Goal: Book appointment/travel/reservation

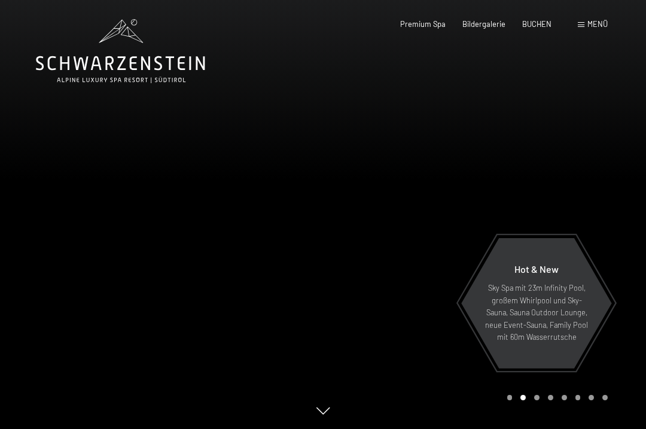
click at [592, 20] on span "Menü" at bounding box center [597, 24] width 20 height 10
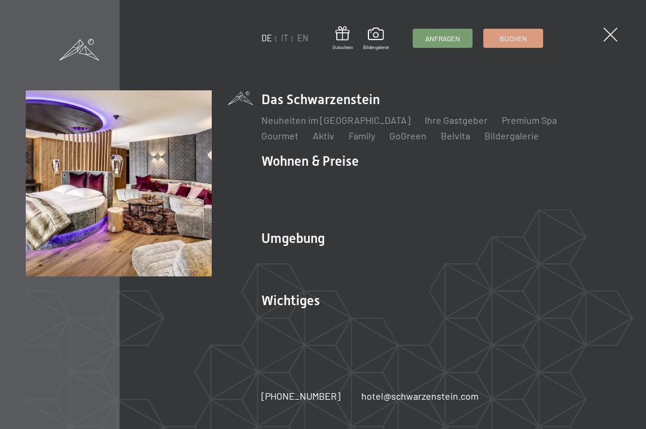
click at [407, 181] on link "Zimmer & Preise" at bounding box center [387, 181] width 69 height 11
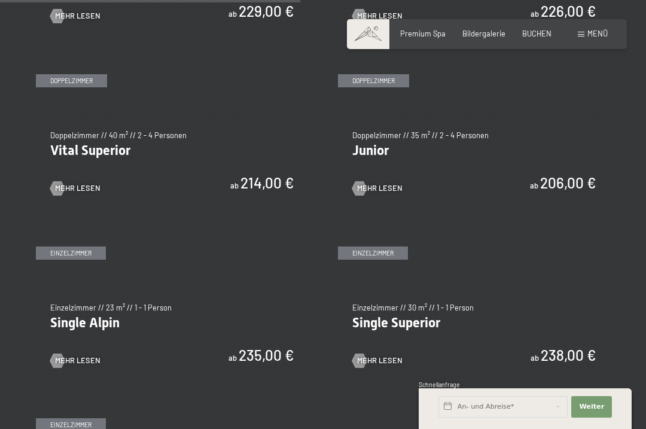
scroll to position [1265, 0]
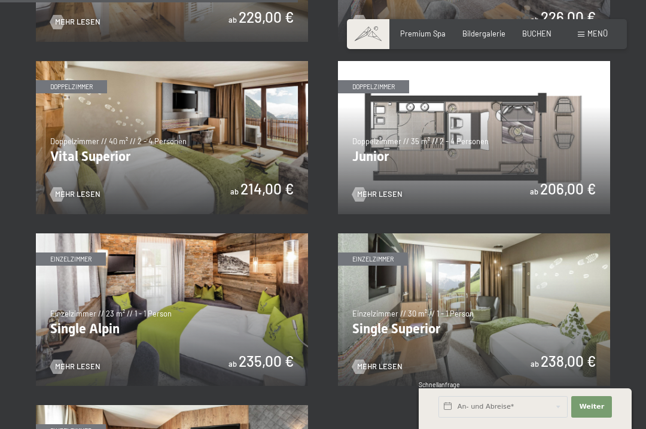
click at [580, 182] on img at bounding box center [474, 137] width 272 height 153
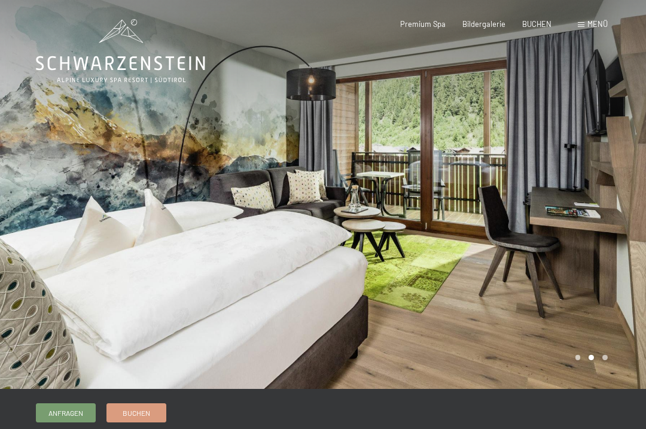
click at [144, 417] on link "Buchen" at bounding box center [136, 413] width 59 height 18
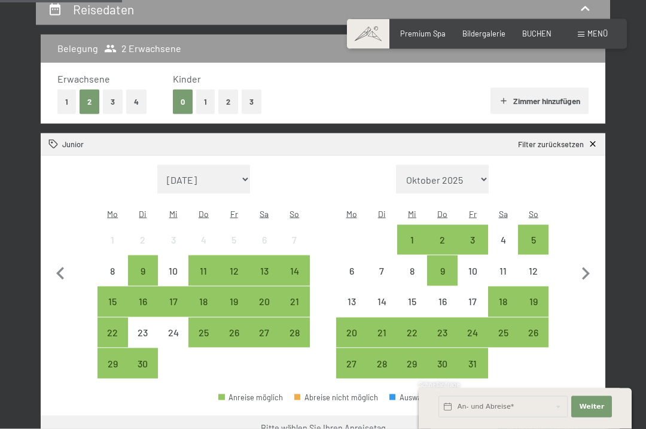
scroll to position [237, 0]
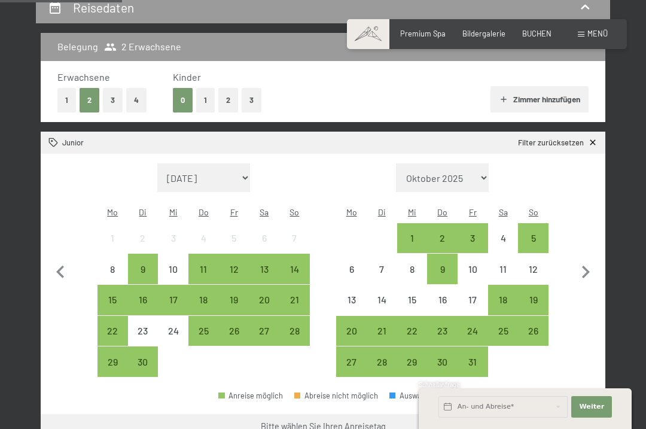
click at [584, 270] on icon "button" at bounding box center [585, 272] width 25 height 25
select select "[DATE]"
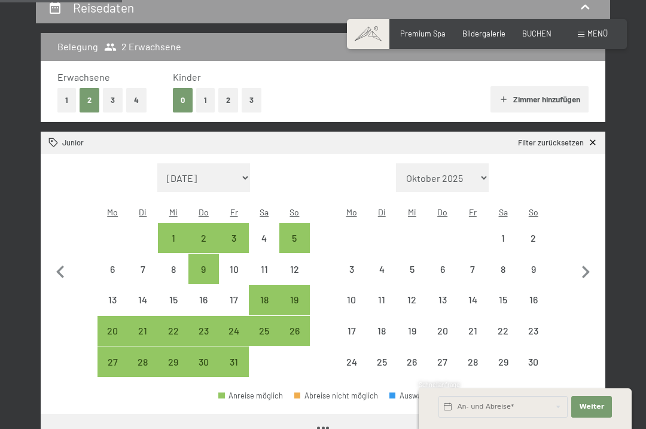
select select "[DATE]"
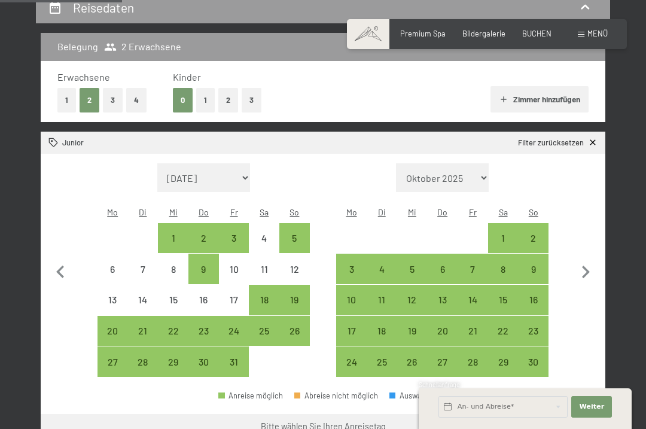
click at [588, 267] on icon "button" at bounding box center [585, 272] width 25 height 25
select select "[DATE]"
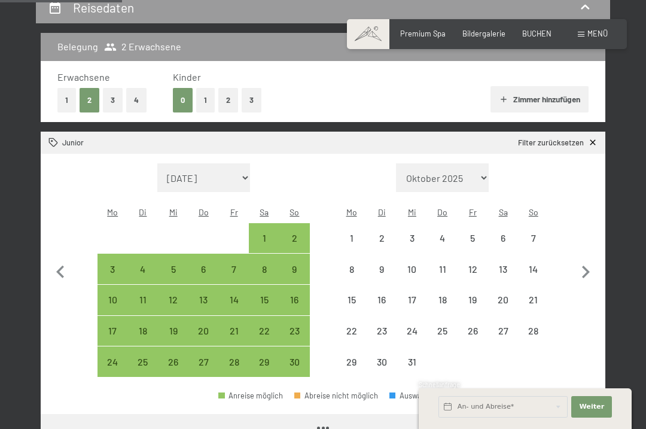
select select "[DATE]"
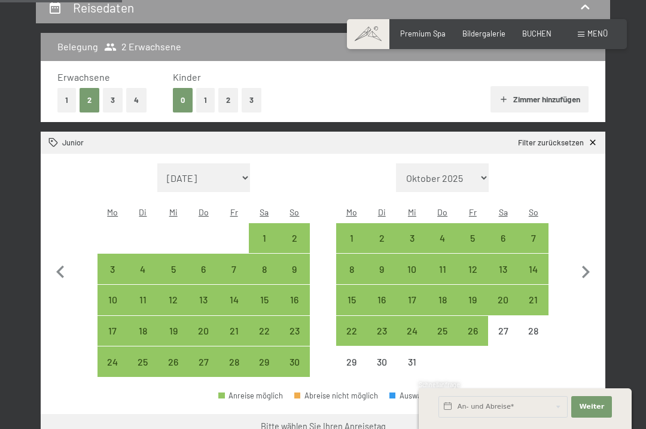
click at [504, 233] on div "6" at bounding box center [503, 247] width 28 height 28
select select "[DATE]"
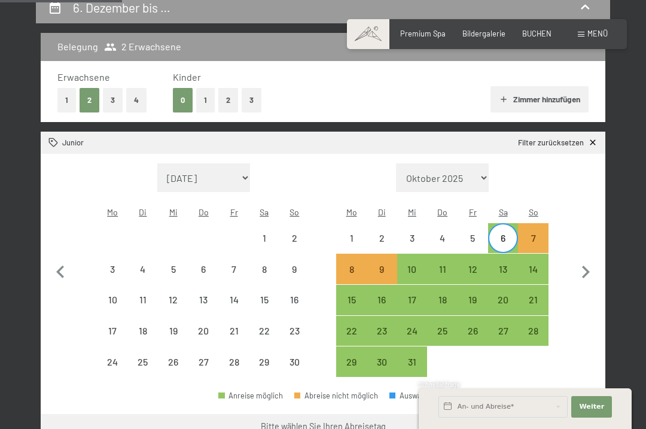
click at [354, 264] on div "8" at bounding box center [351, 278] width 28 height 28
select select "[DATE]"
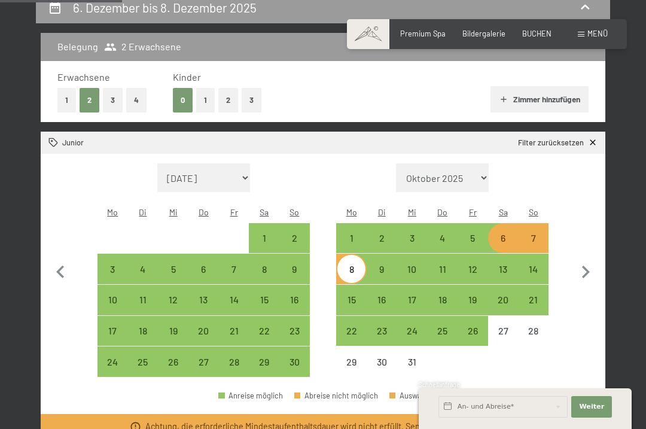
click at [504, 233] on div "6" at bounding box center [503, 247] width 28 height 28
select select "[DATE]"
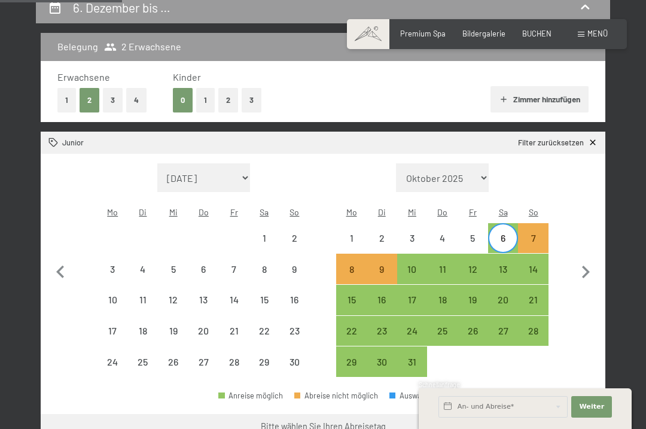
click at [417, 264] on div "10" at bounding box center [412, 278] width 28 height 28
select select "[DATE]"
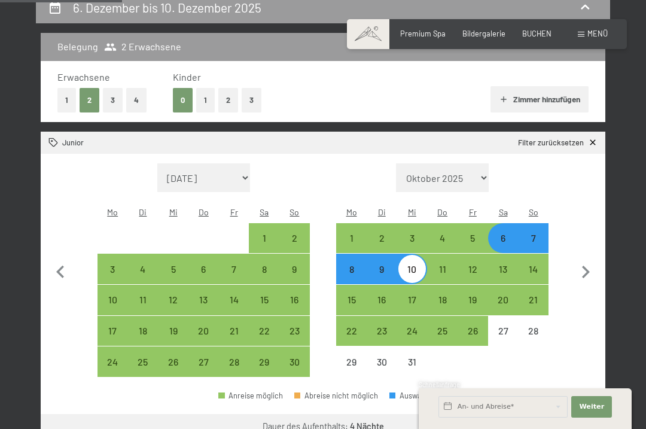
click at [586, 264] on icon "button" at bounding box center [585, 272] width 25 height 25
select select "[DATE]"
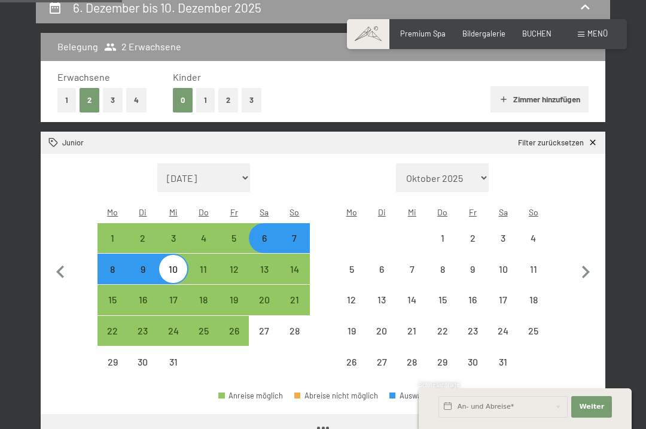
select select "[DATE]"
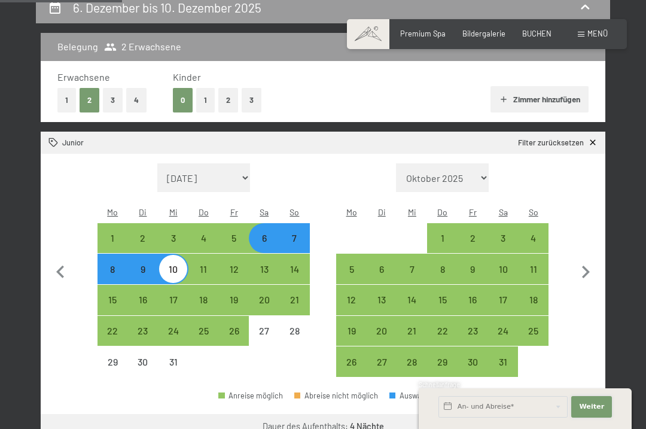
click at [593, 411] on span "Weiter" at bounding box center [591, 407] width 25 height 10
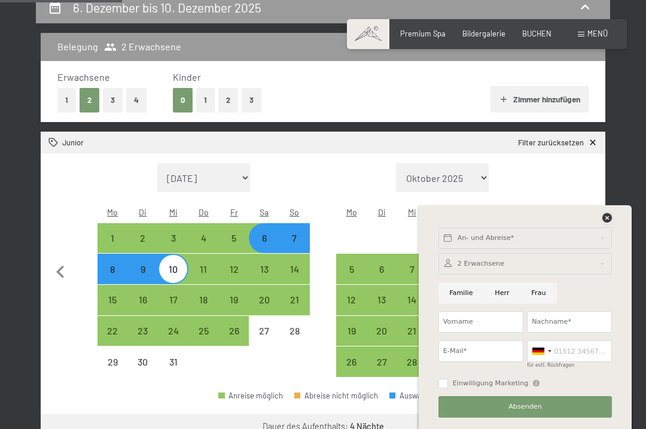
click at [609, 222] on icon at bounding box center [607, 218] width 10 height 10
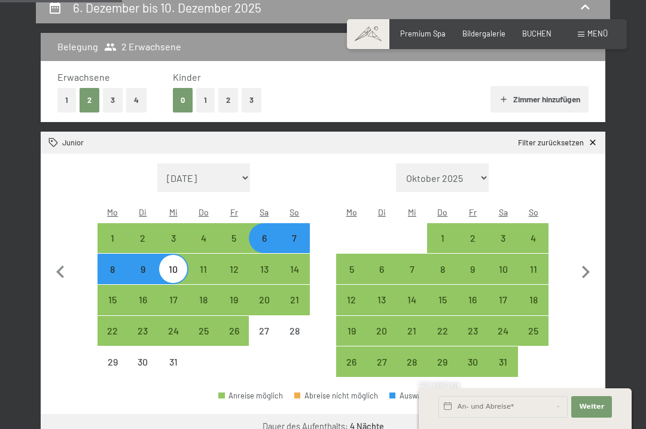
click at [566, 414] on button "Weiter zu „Zimmer“" at bounding box center [551, 428] width 107 height 29
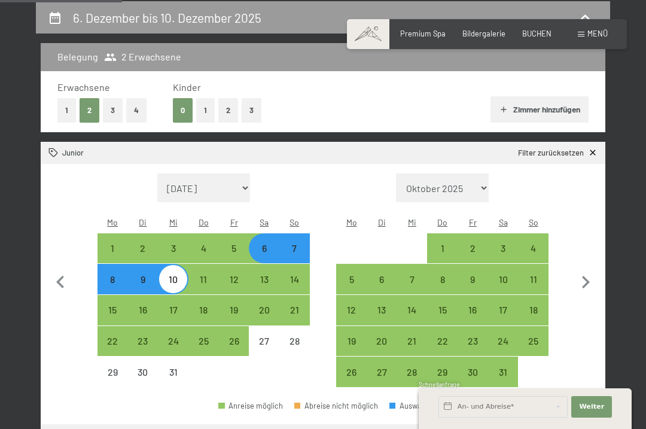
select select "[DATE]"
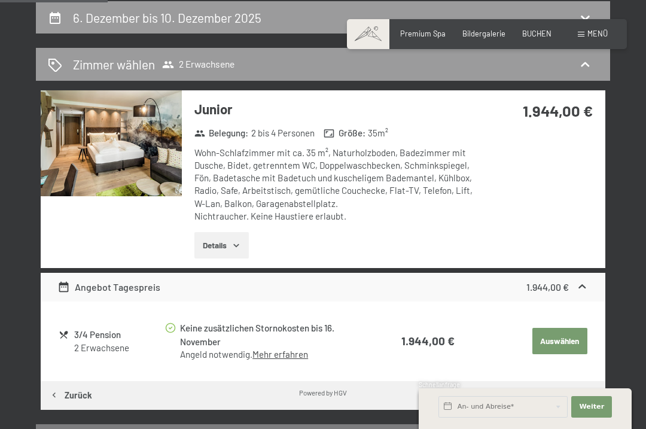
click at [298, 355] on link "Mehr erfahren" at bounding box center [280, 354] width 56 height 11
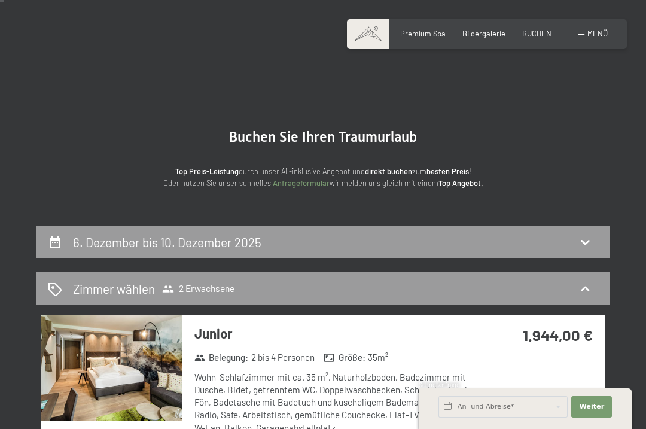
scroll to position [0, 0]
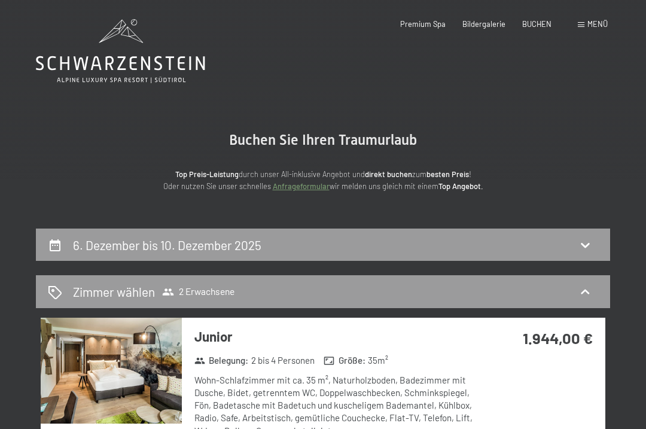
click at [51, 242] on icon at bounding box center [55, 245] width 11 height 12
select select "[DATE]"
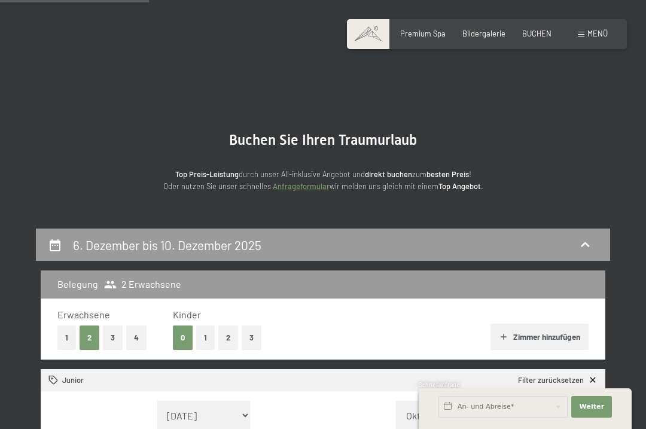
scroll to position [227, 0]
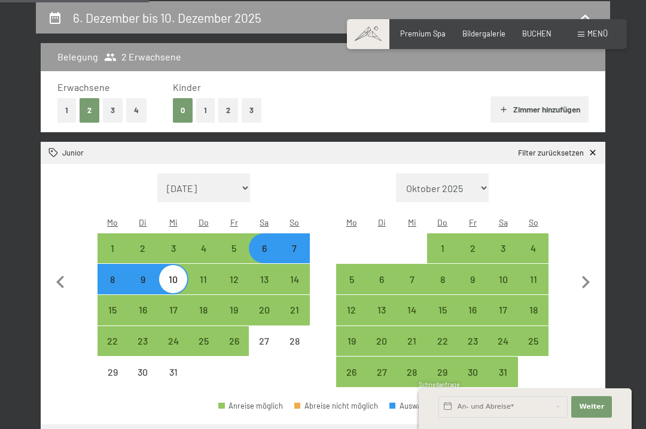
click at [62, 279] on icon "button" at bounding box center [60, 282] width 25 height 25
select select "[DATE]"
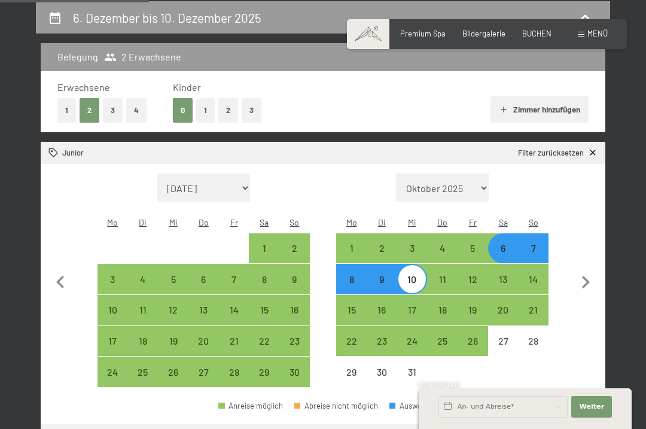
click at [56, 276] on icon "button" at bounding box center [60, 282] width 25 height 25
select select "[DATE]"
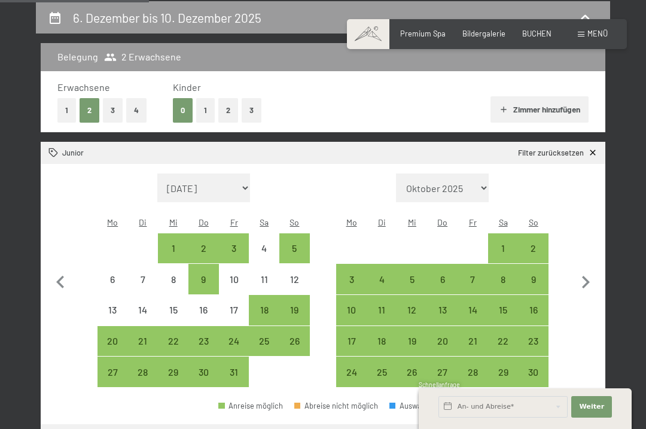
click at [263, 305] on div "18" at bounding box center [264, 319] width 28 height 28
select select "[DATE]"
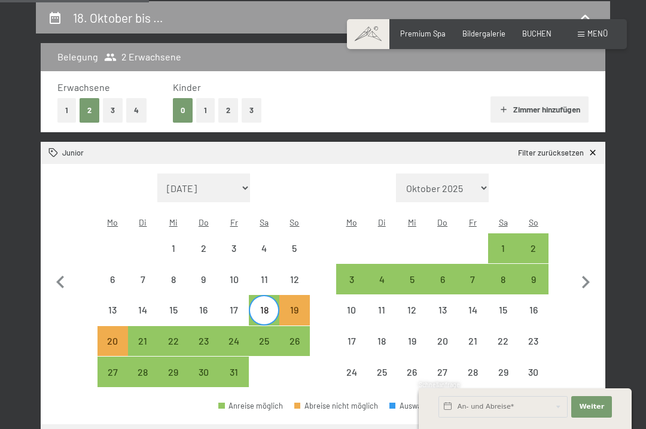
click at [301, 305] on div "19" at bounding box center [295, 319] width 28 height 28
select select "[DATE]"
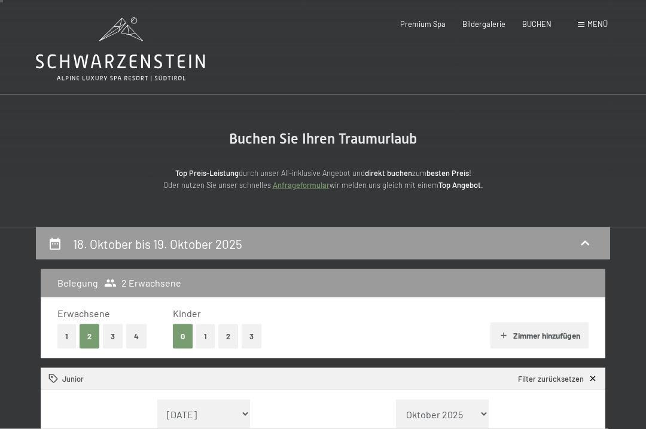
scroll to position [0, 0]
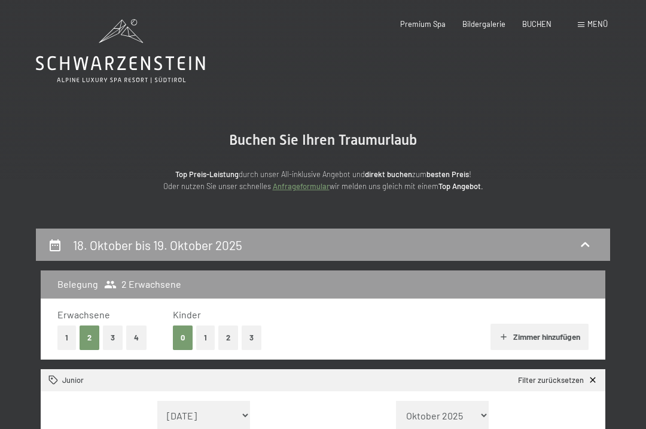
click at [176, 61] on icon at bounding box center [120, 51] width 169 height 64
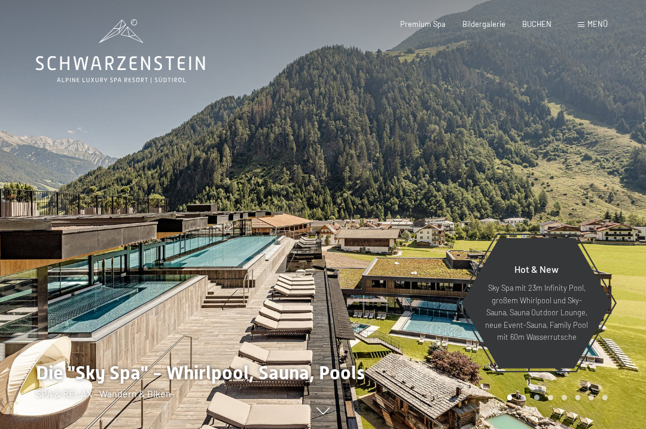
click at [599, 23] on span "Menü" at bounding box center [597, 24] width 20 height 10
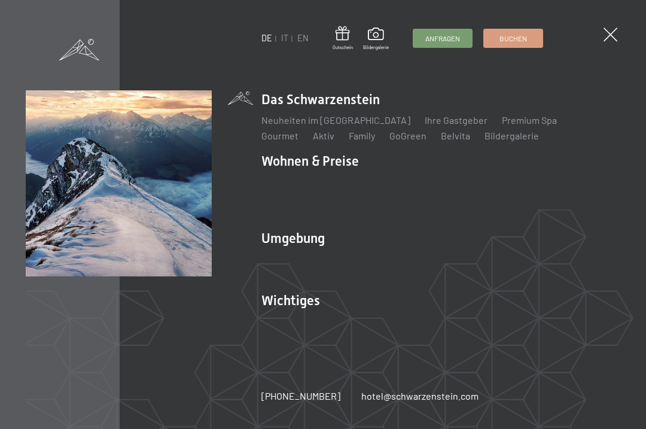
click at [452, 264] on link "Wandern & Sommer" at bounding box center [431, 259] width 83 height 11
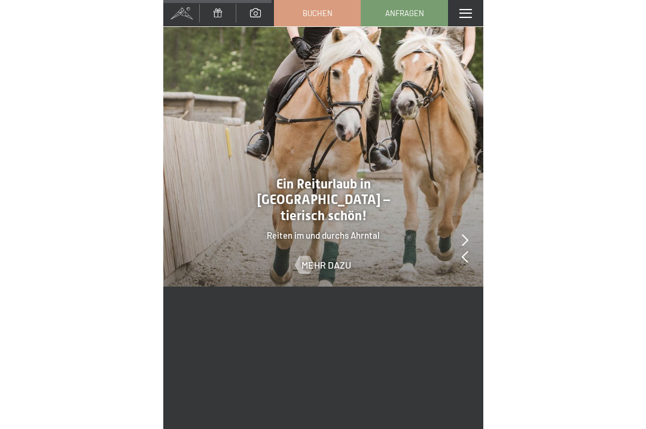
scroll to position [1697, 0]
